Goal: Task Accomplishment & Management: Manage account settings

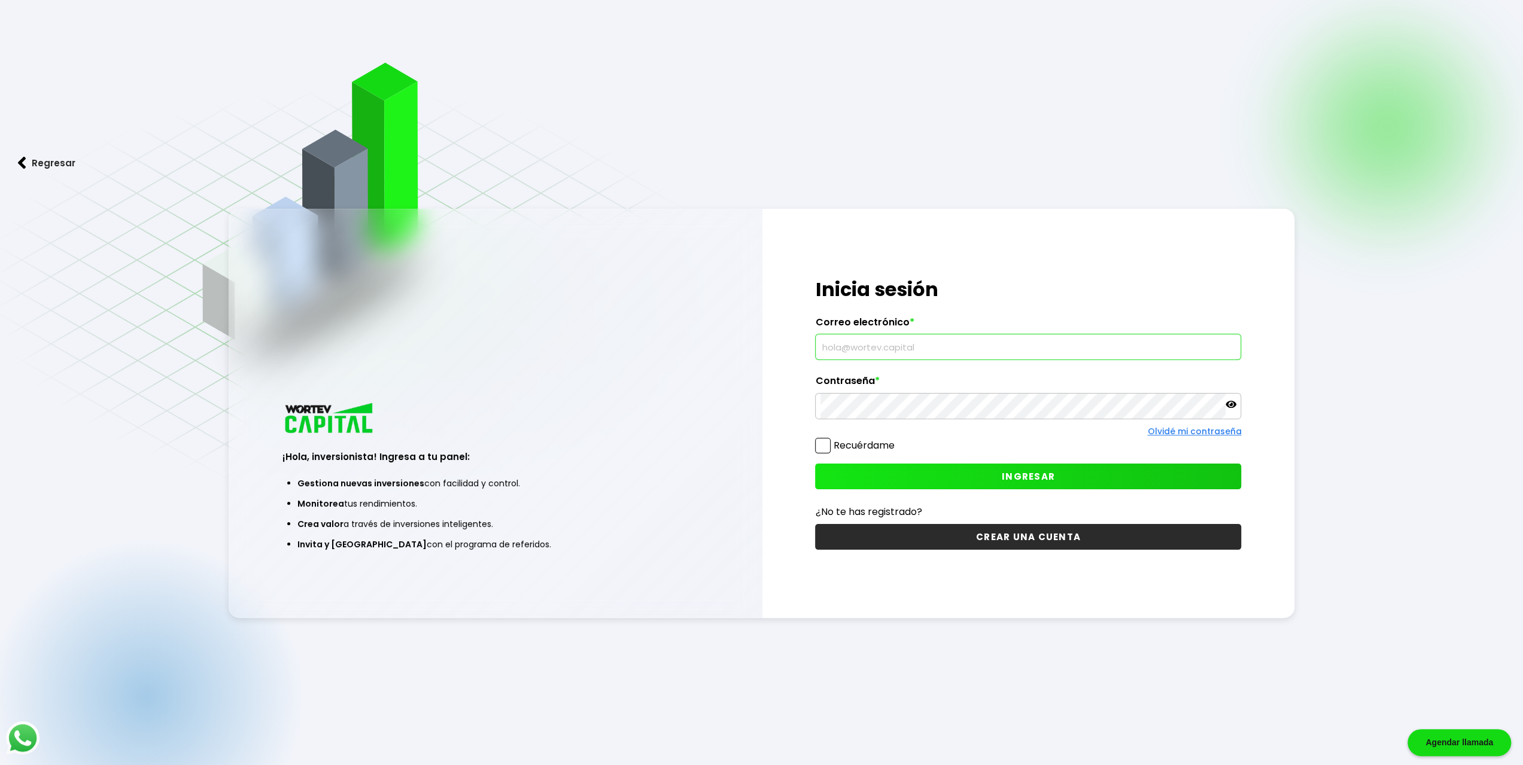
click at [908, 351] on input "text" at bounding box center [1027, 346] width 415 height 25
type input "[EMAIL_ADDRESS][DOMAIN_NAME]"
click at [979, 479] on button "INGRESAR" at bounding box center [1028, 477] width 426 height 26
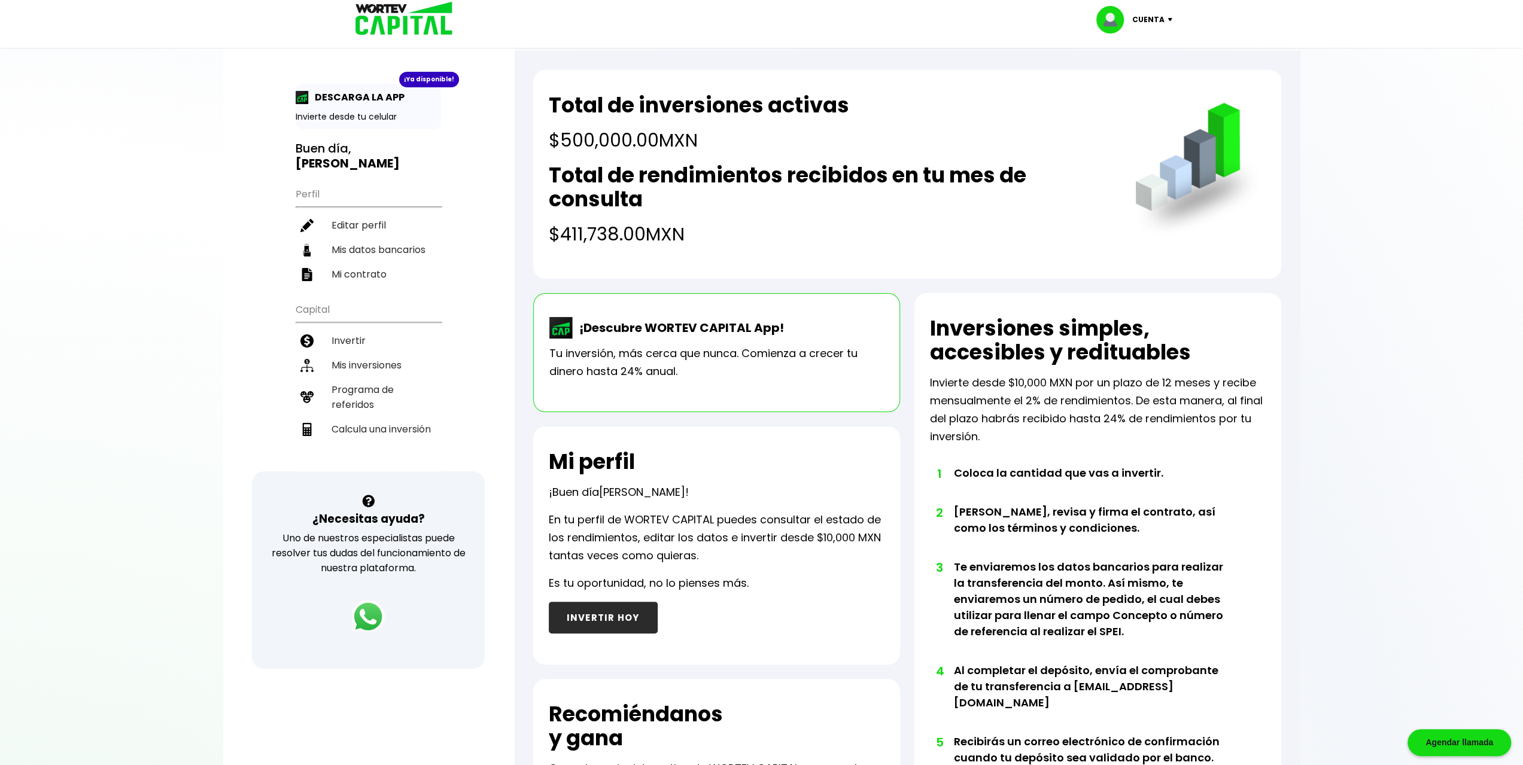
click at [1309, 351] on div at bounding box center [761, 382] width 1523 height 765
click at [401, 353] on li "Mis inversiones" at bounding box center [368, 365] width 145 height 25
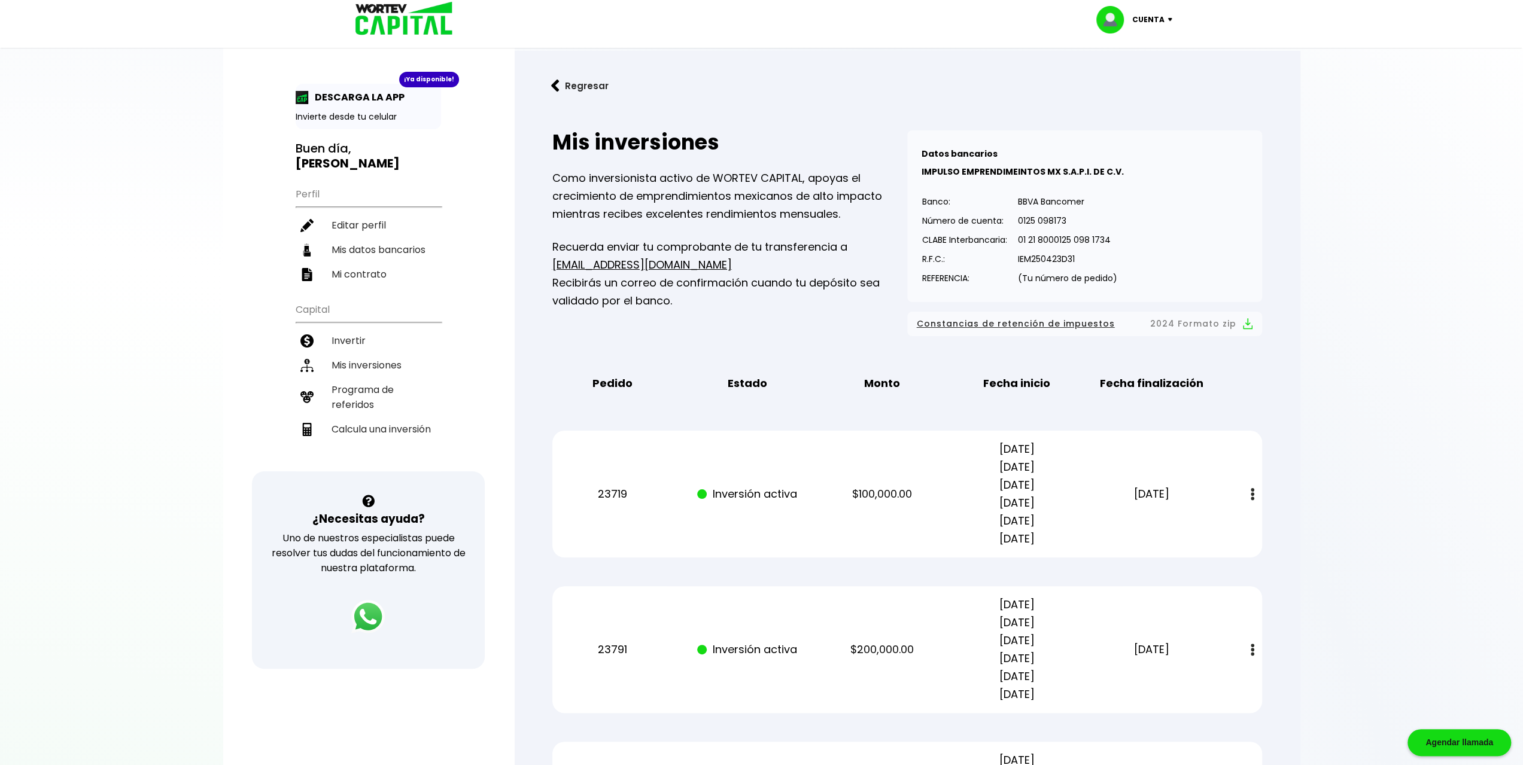
click at [1174, 24] on div "Cuenta" at bounding box center [1138, 20] width 84 height 28
click at [1270, 38] on div "Cuenta Editar perfil Cerrar sesión" at bounding box center [761, 24] width 1523 height 48
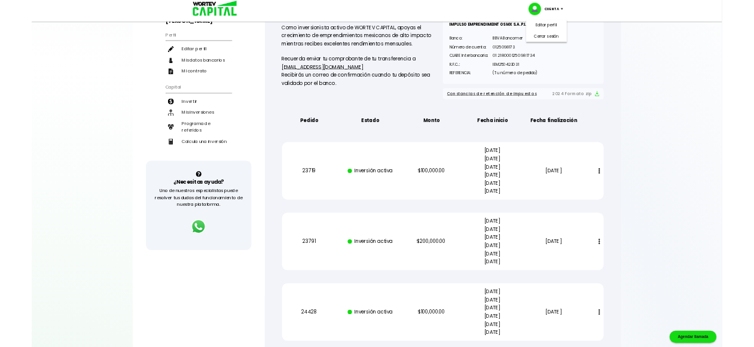
scroll to position [120, 0]
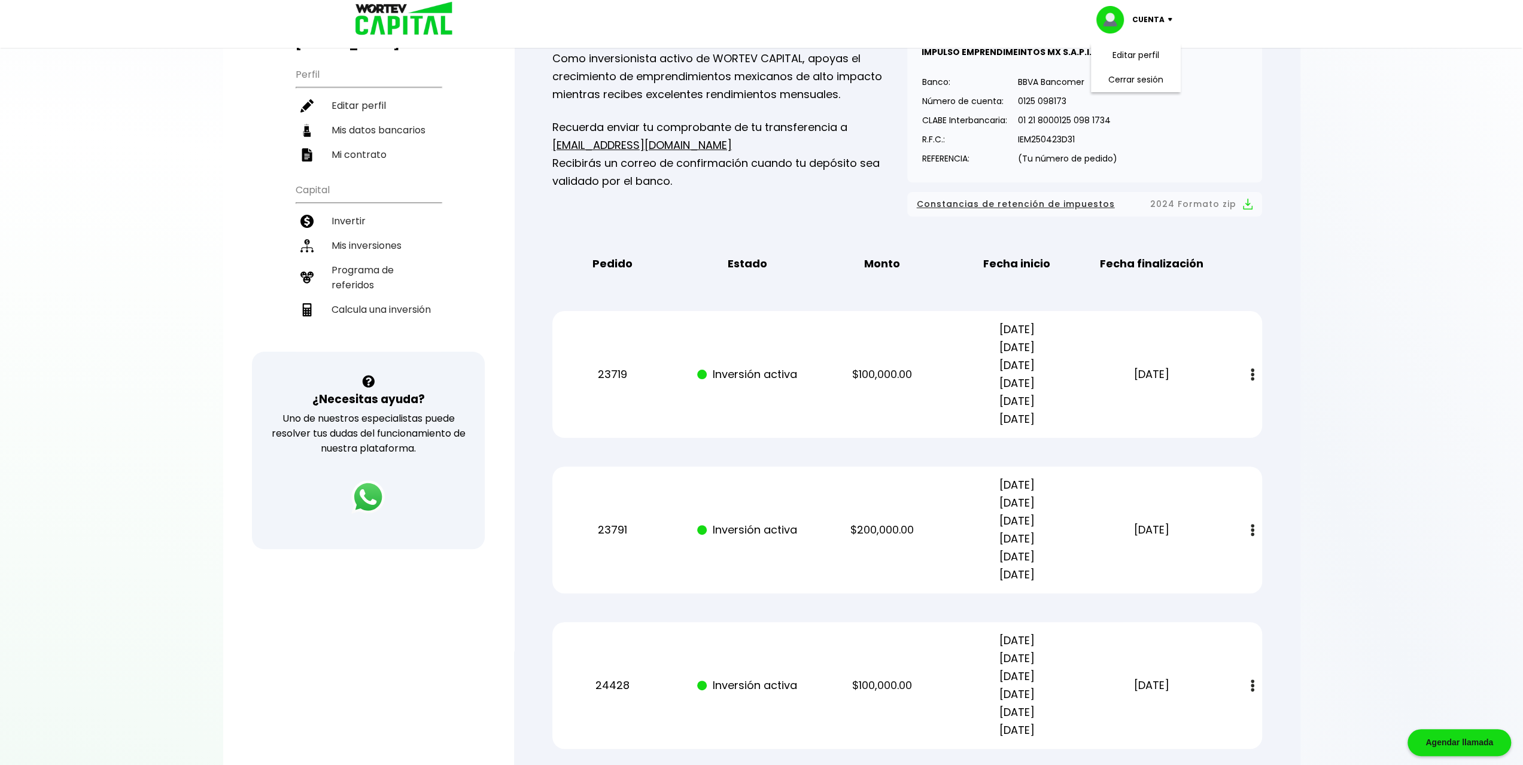
click at [1082, 202] on span "Constancias de retención de impuestos" at bounding box center [1016, 204] width 198 height 15
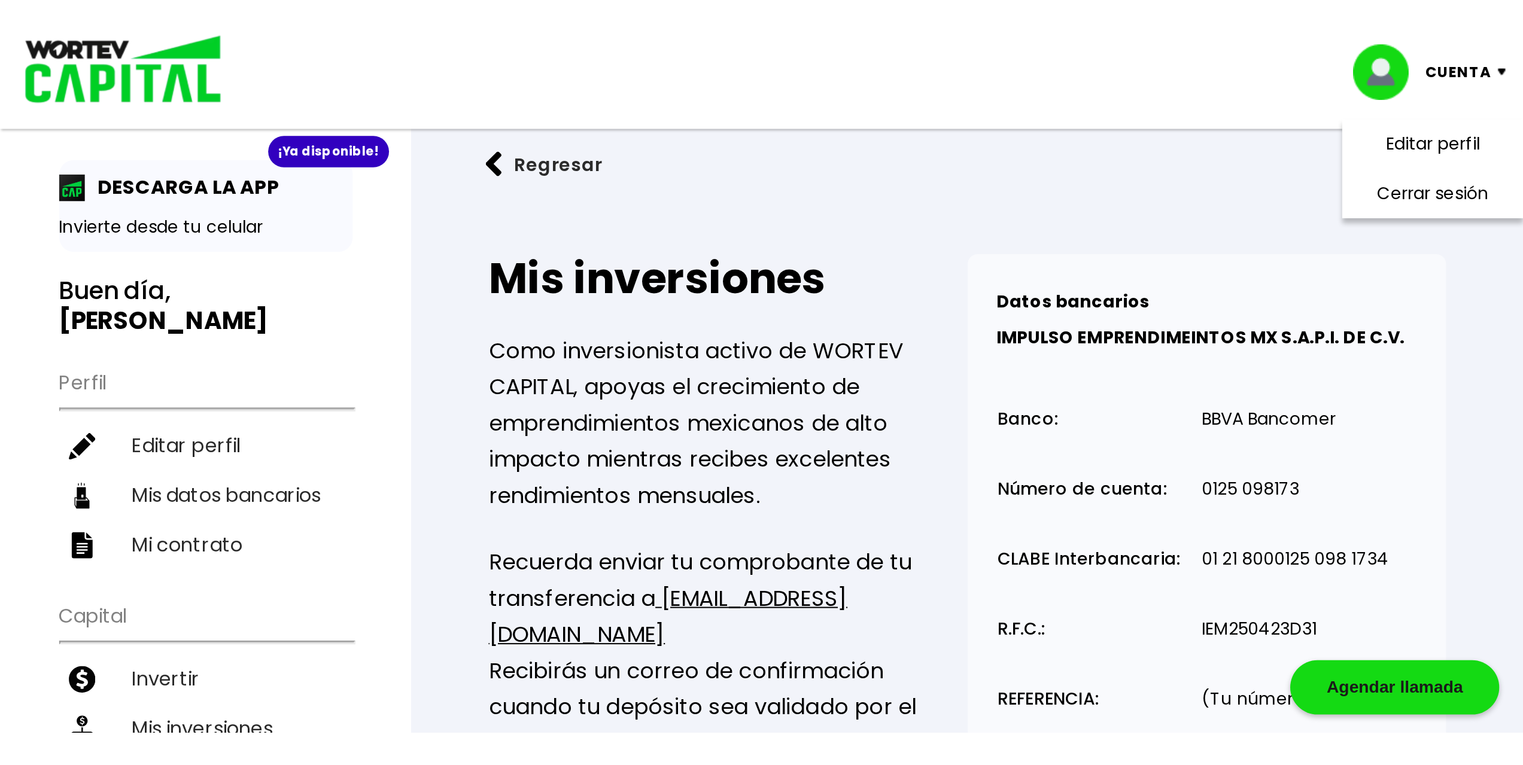
scroll to position [0, 0]
